Goal: Find specific page/section: Find specific page/section

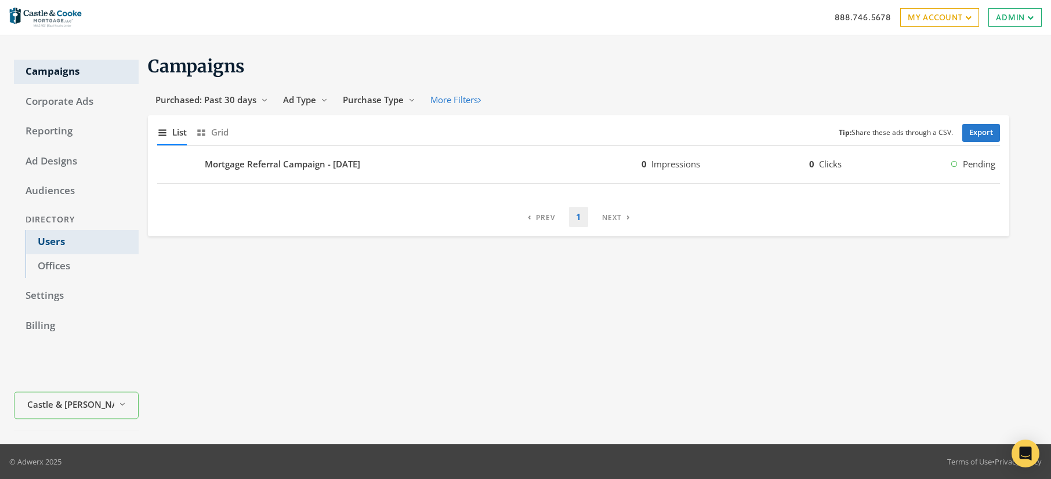
click at [50, 240] on link "Users" at bounding box center [82, 242] width 113 height 24
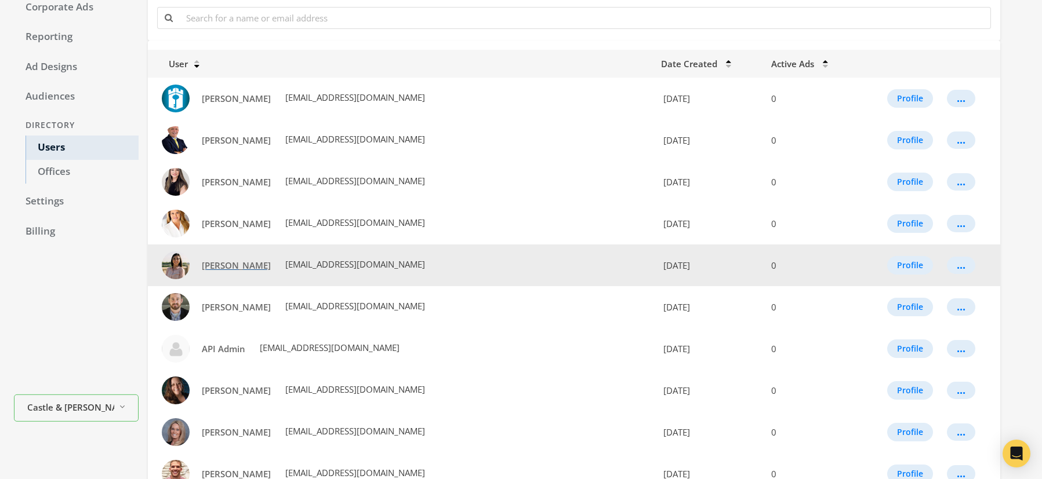
scroll to position [96, 0]
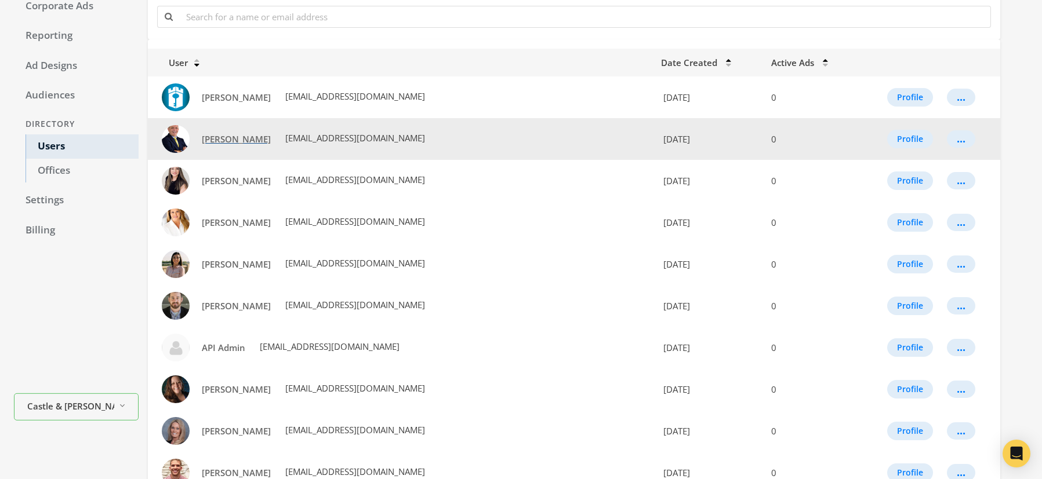
click at [209, 143] on span "[PERSON_NAME]" at bounding box center [236, 139] width 69 height 12
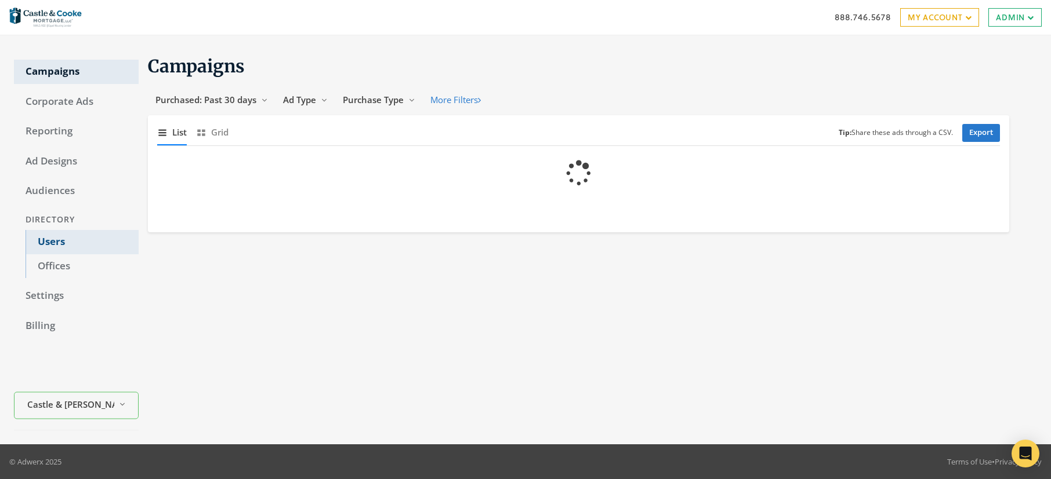
click at [52, 244] on link "Users" at bounding box center [82, 242] width 113 height 24
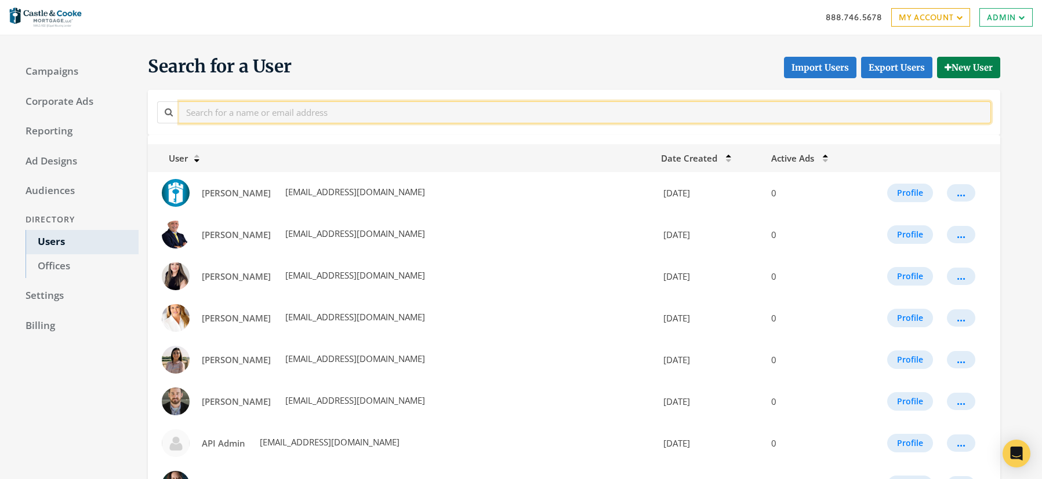
click at [348, 115] on input "text" at bounding box center [585, 111] width 812 height 21
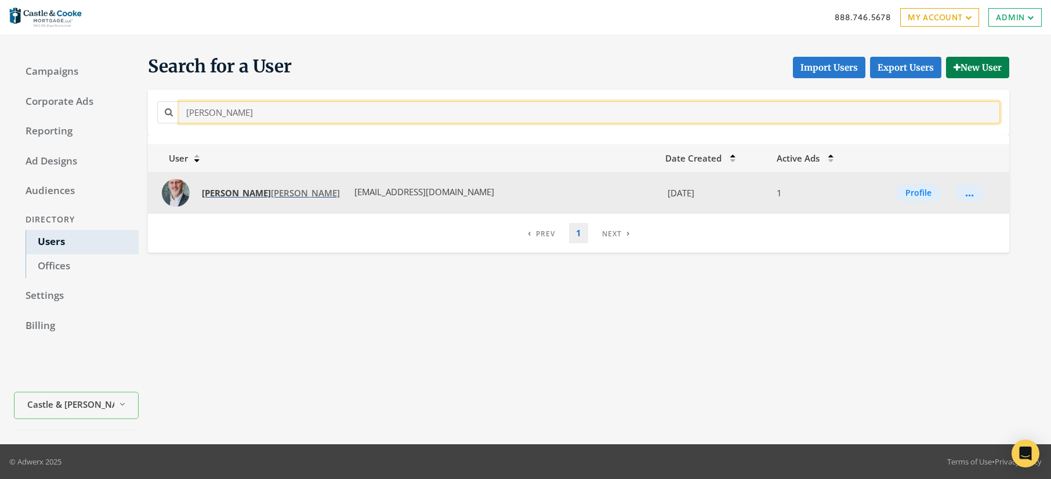
type input "todd"
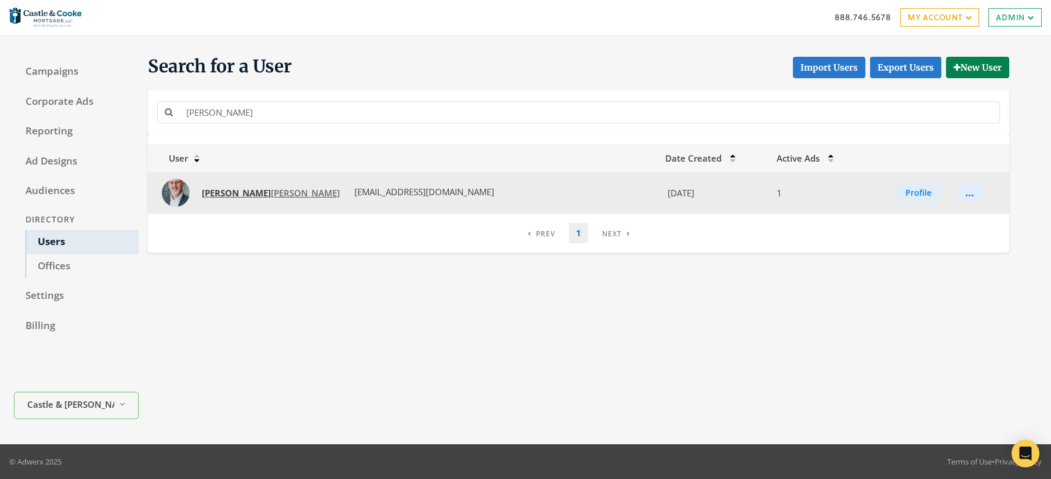
click at [227, 197] on span "Todd Lawler" at bounding box center [271, 193] width 138 height 12
